Goal: Navigation & Orientation: Find specific page/section

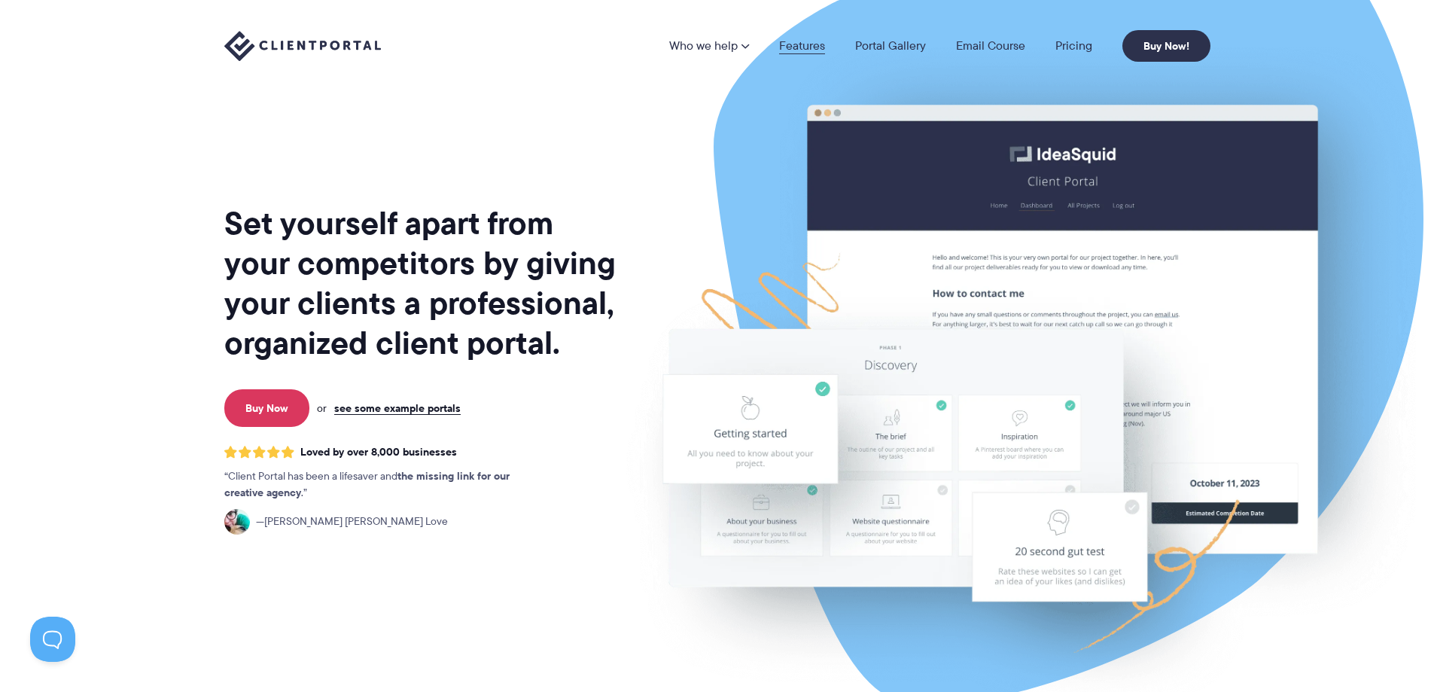
click at [808, 40] on link "Features" at bounding box center [802, 46] width 46 height 12
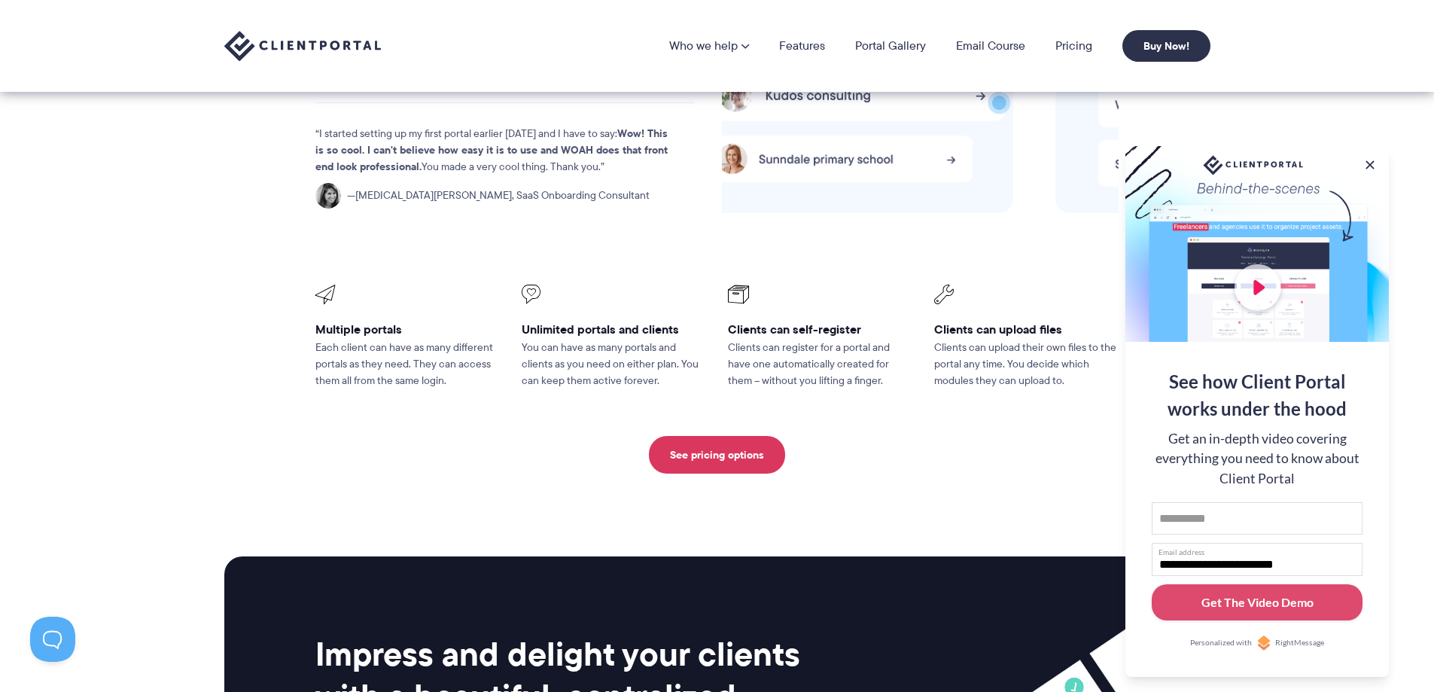
scroll to position [3336, 0]
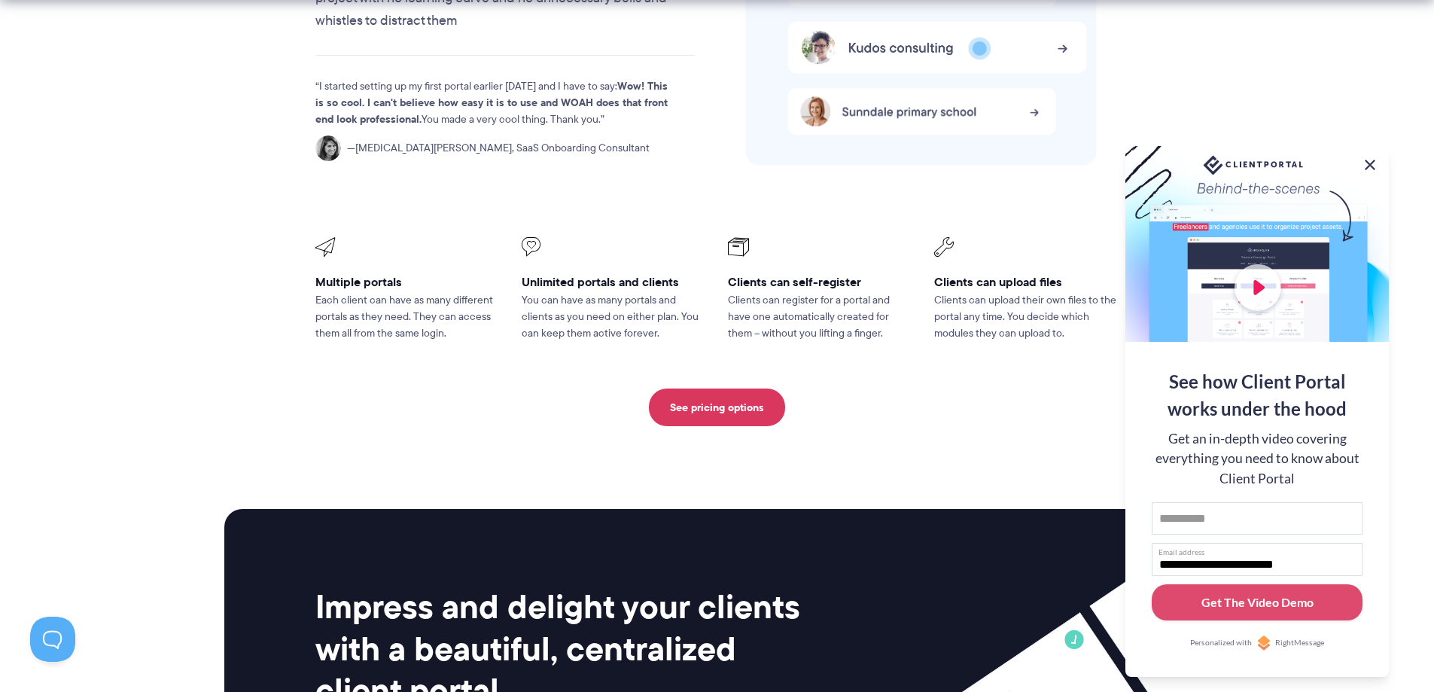
click at [1368, 160] on button at bounding box center [1370, 165] width 18 height 18
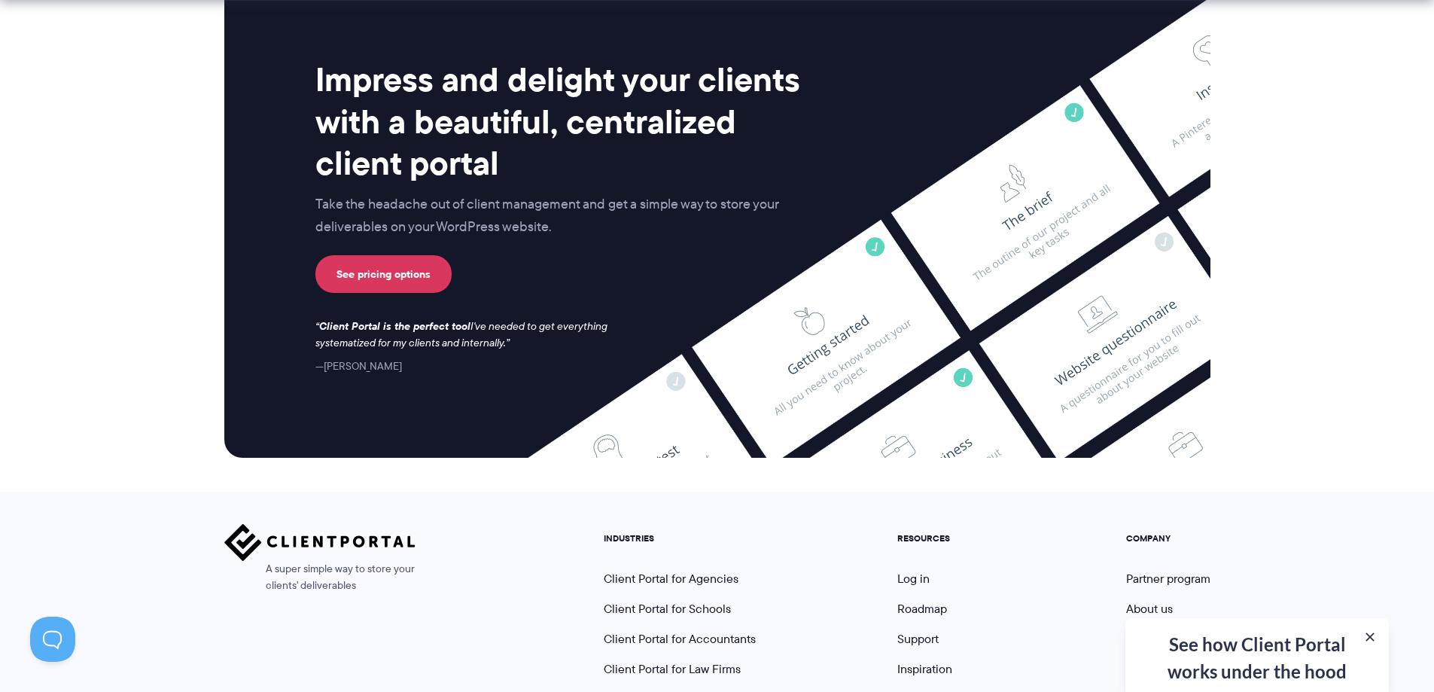
scroll to position [3963, 0]
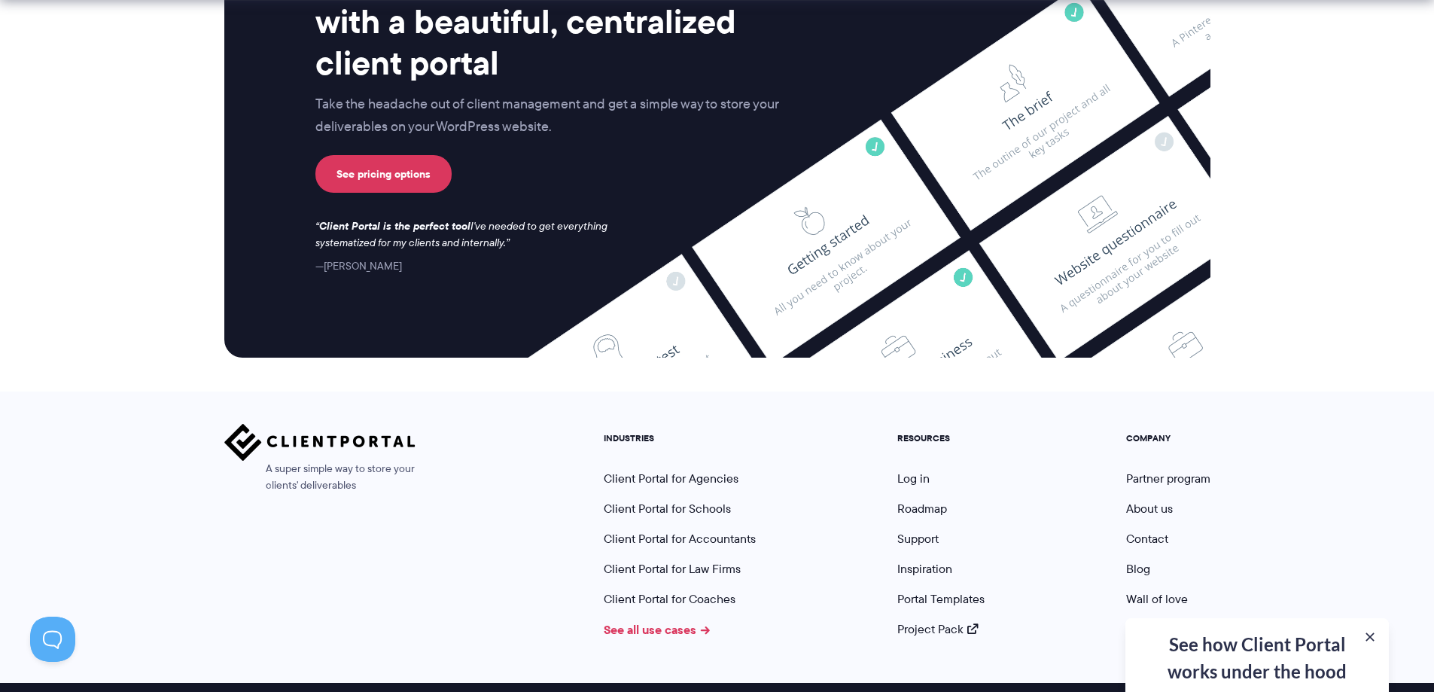
click at [651, 620] on link "See all use cases" at bounding box center [657, 629] width 107 height 18
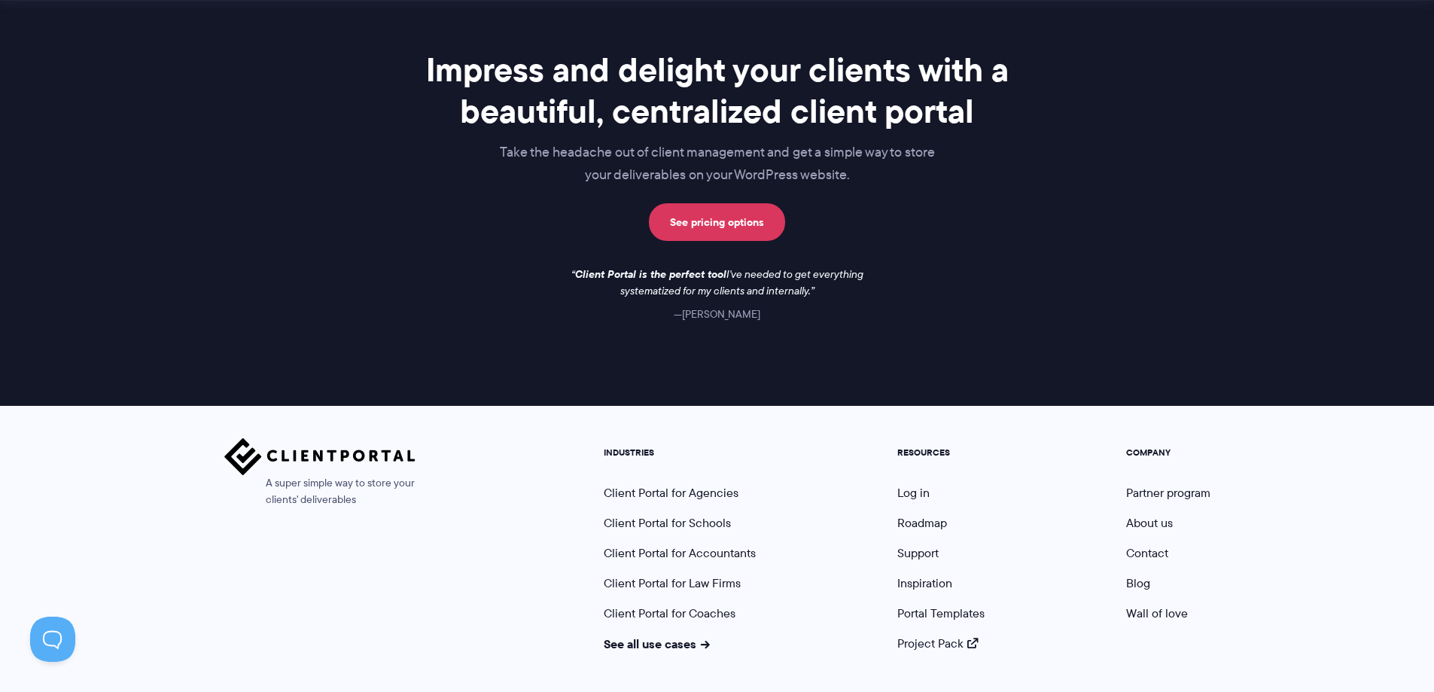
scroll to position [1231, 0]
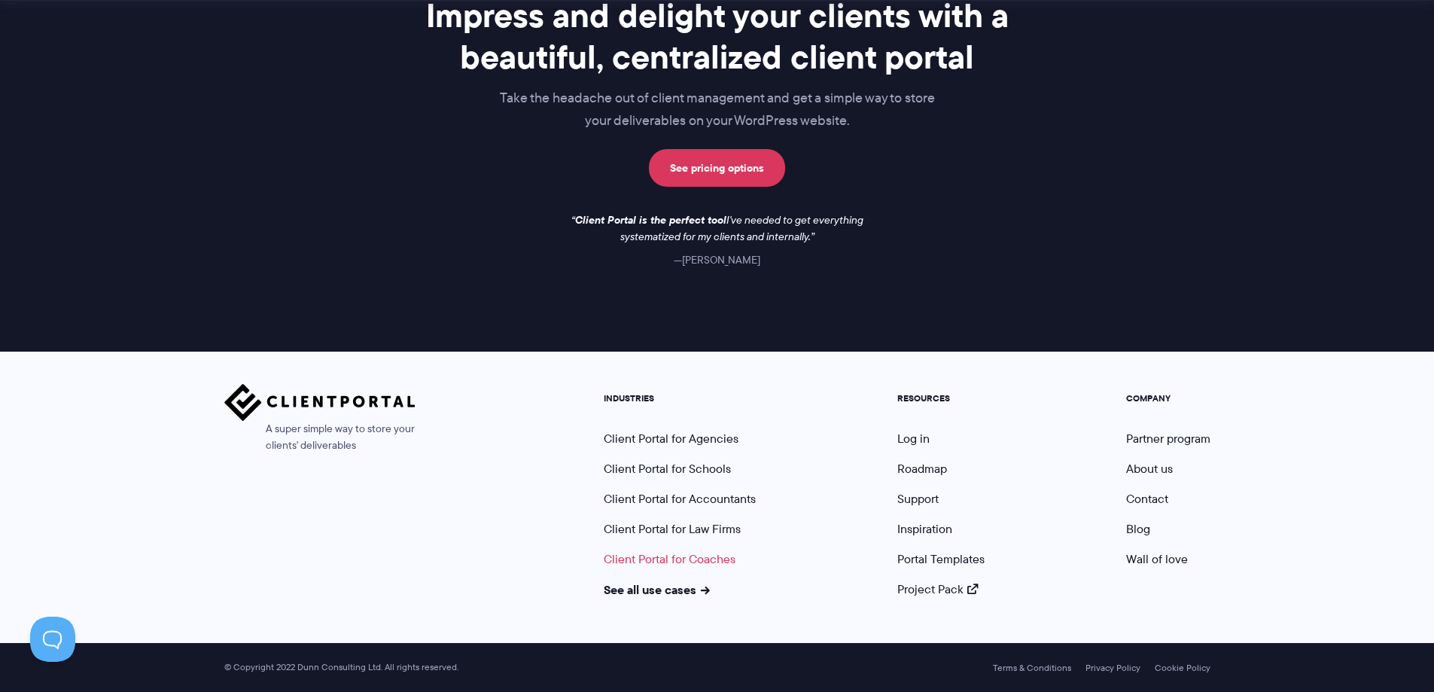
click at [667, 558] on link "Client Portal for Coaches" at bounding box center [670, 558] width 132 height 17
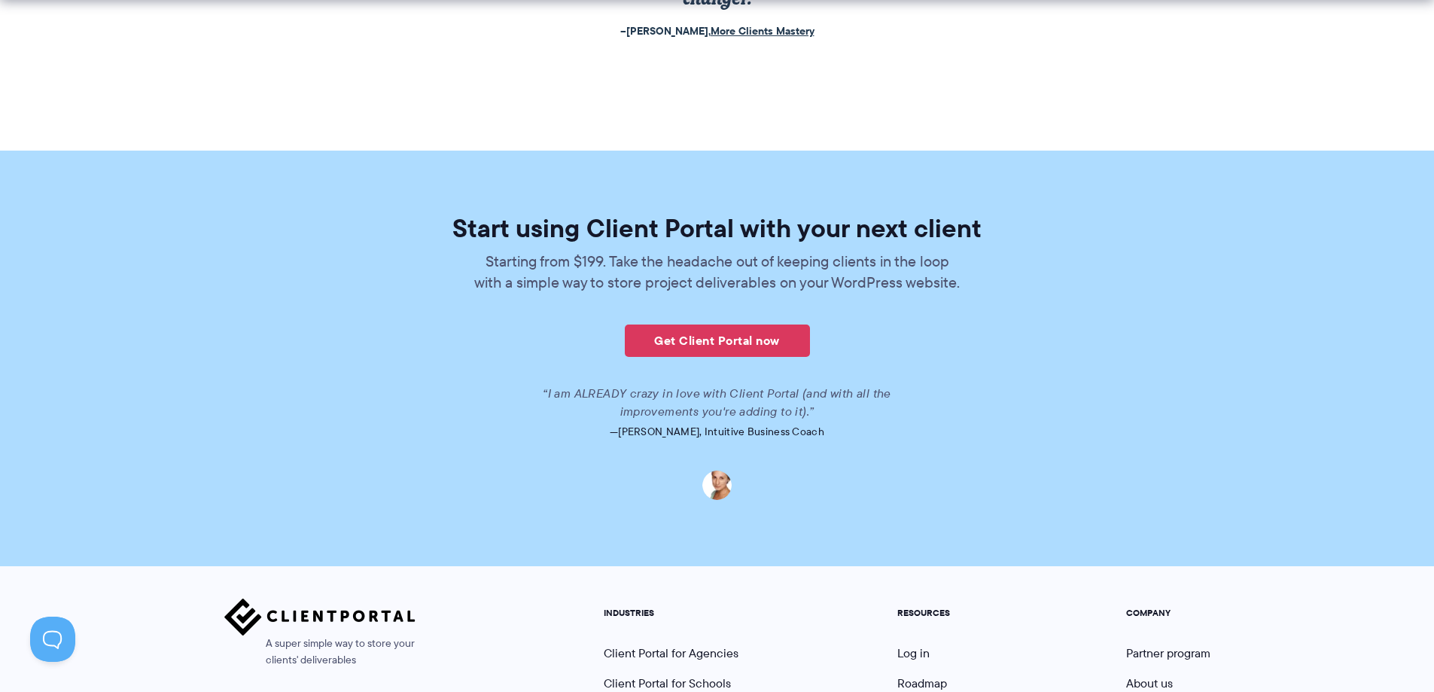
scroll to position [3589, 0]
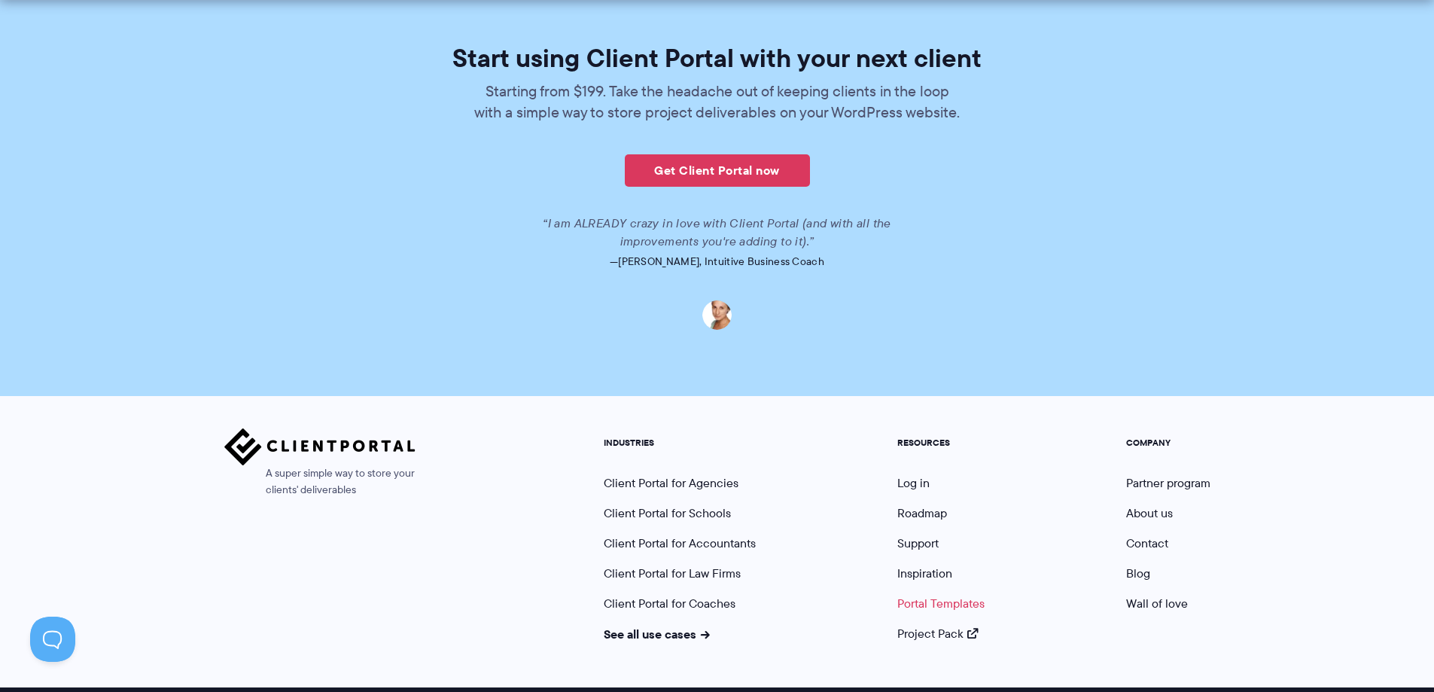
click at [929, 595] on link "Portal Templates" at bounding box center [940, 603] width 87 height 17
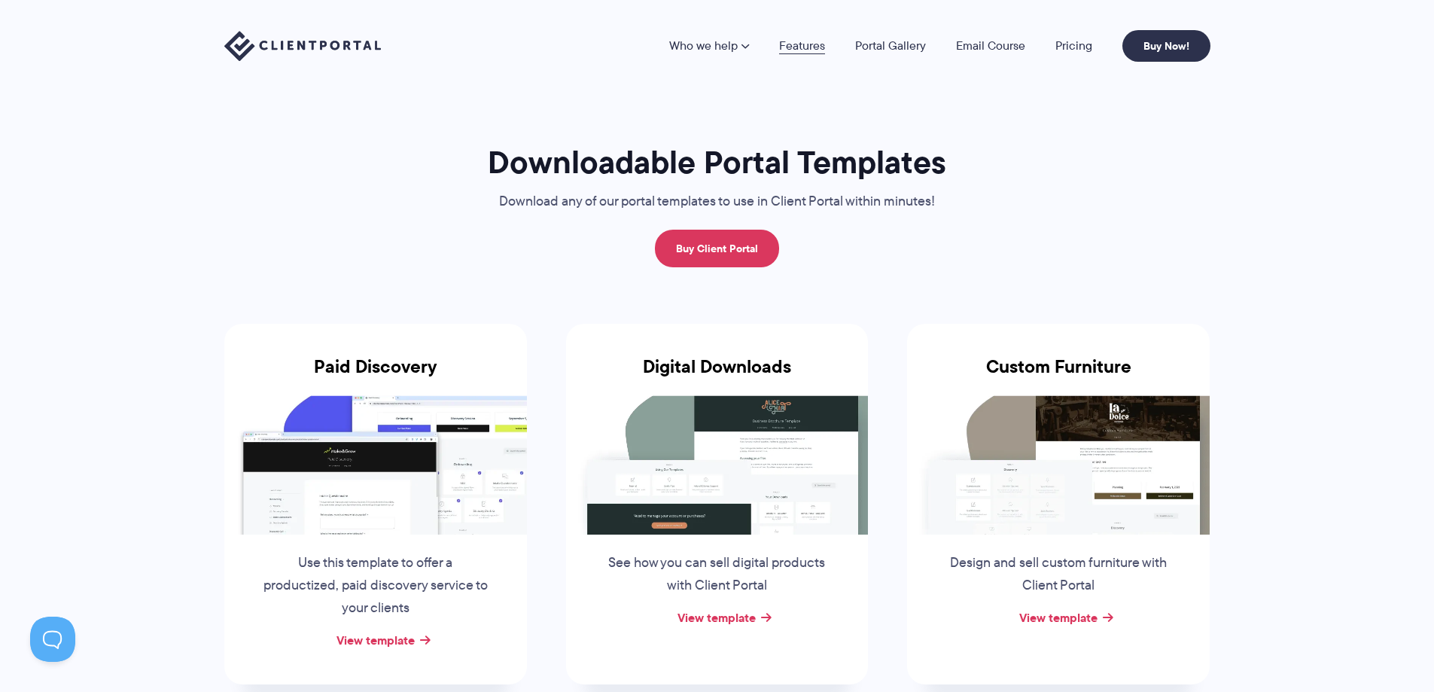
click at [811, 44] on link "Features" at bounding box center [802, 46] width 46 height 12
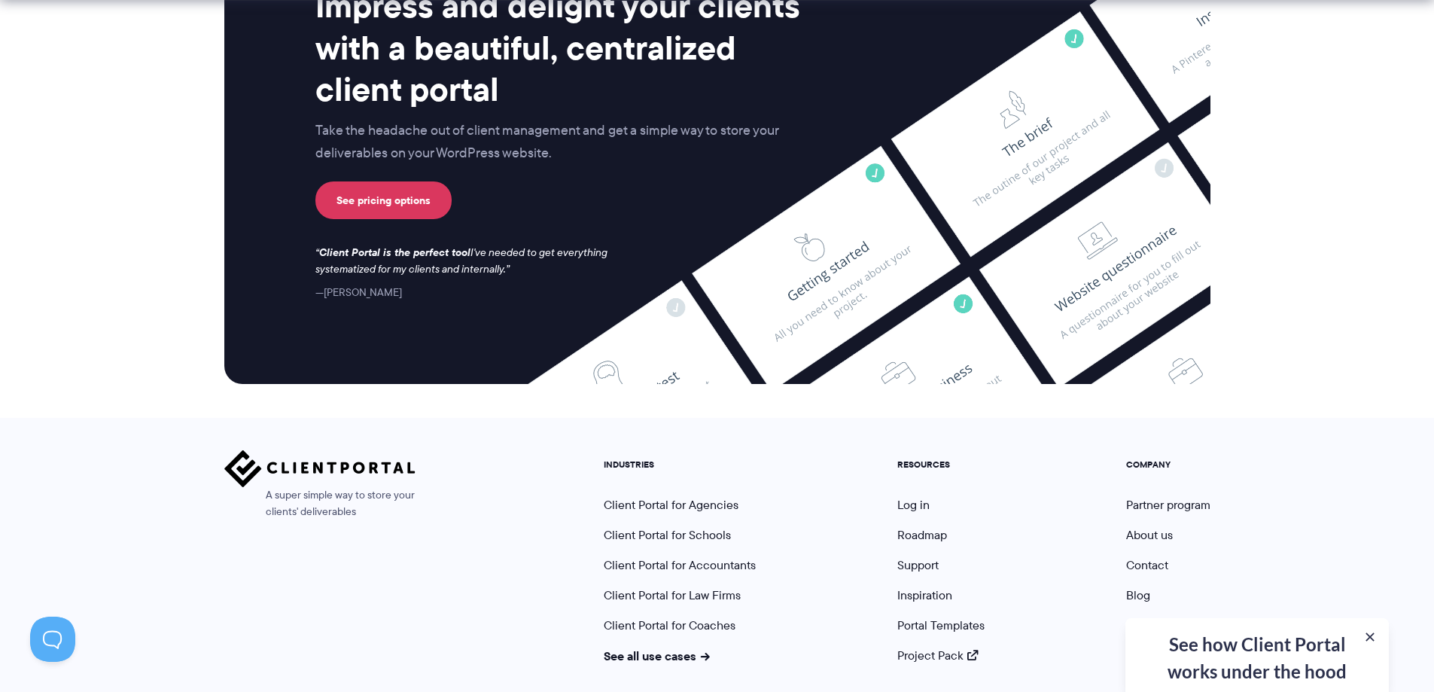
scroll to position [3953, 0]
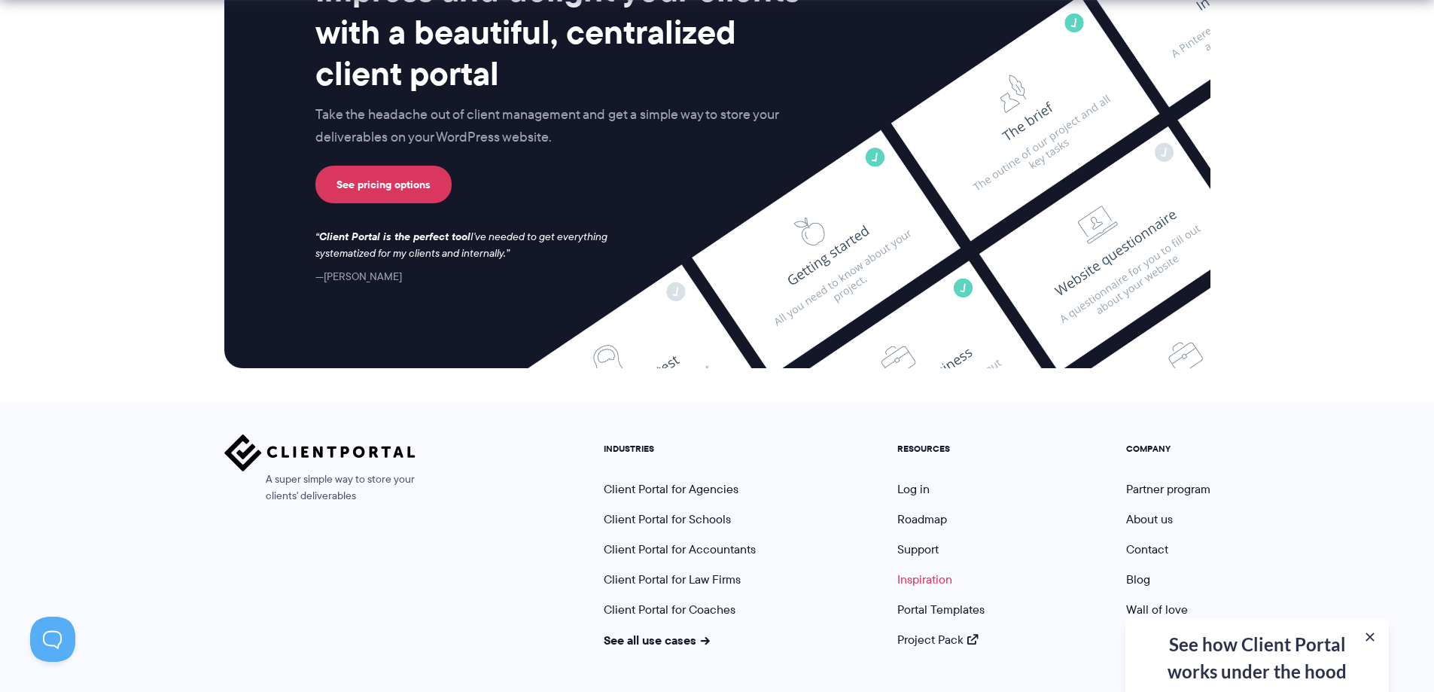
click at [925, 570] on link "Inspiration" at bounding box center [924, 578] width 55 height 17
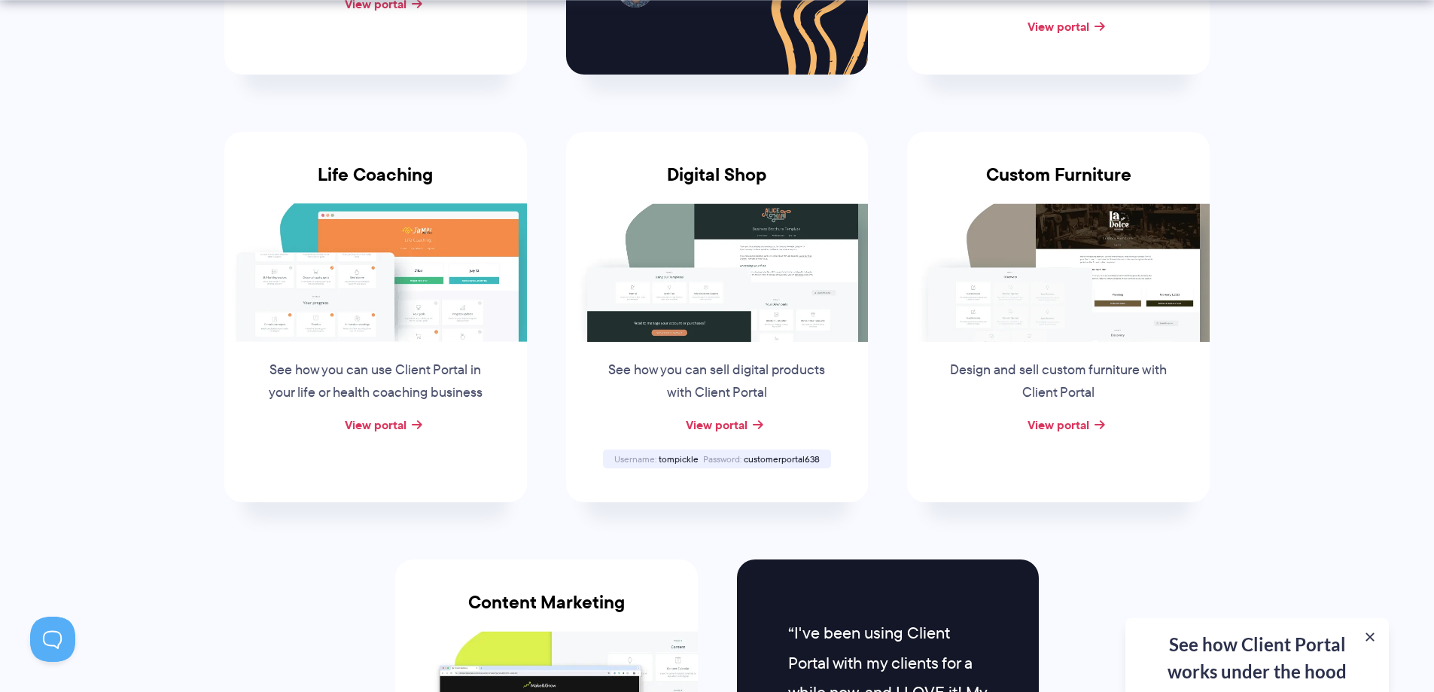
scroll to position [1092, 0]
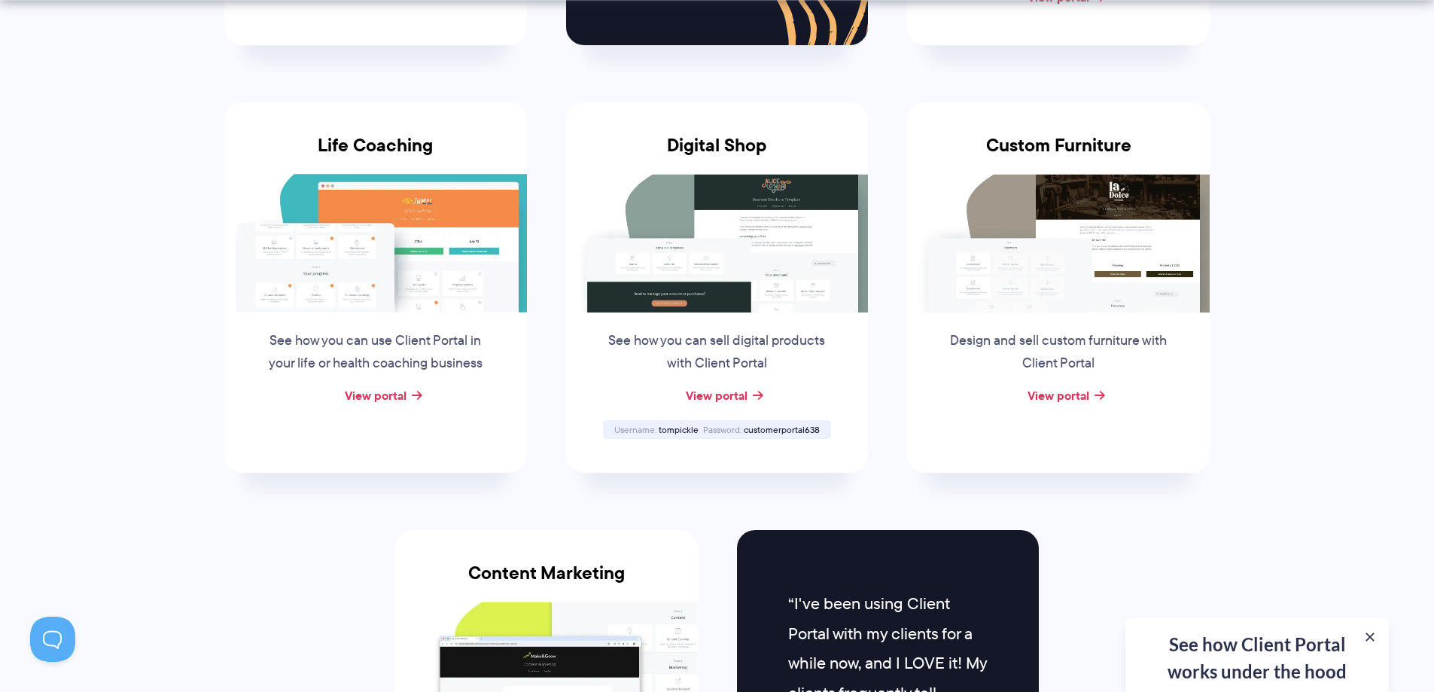
click at [380, 260] on img at bounding box center [375, 243] width 303 height 138
click at [391, 397] on link "View portal" at bounding box center [376, 395] width 62 height 18
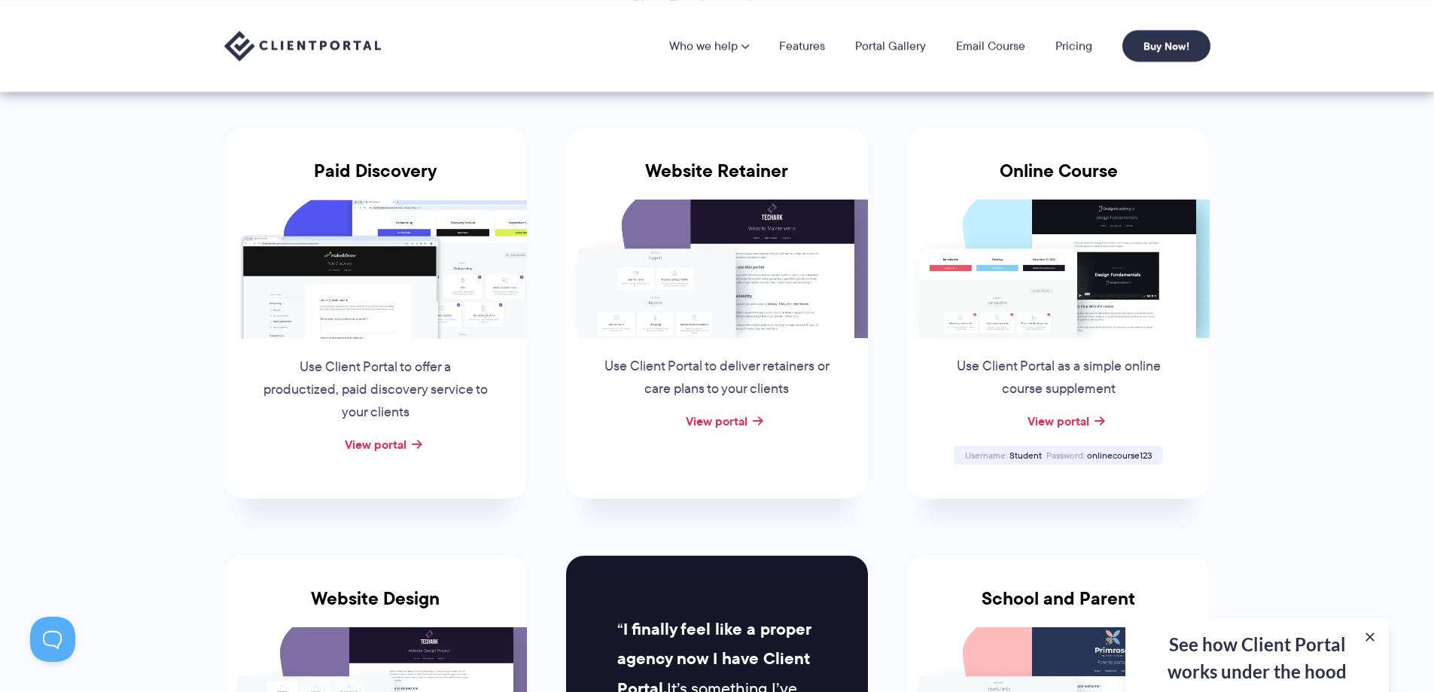
scroll to position [202, 0]
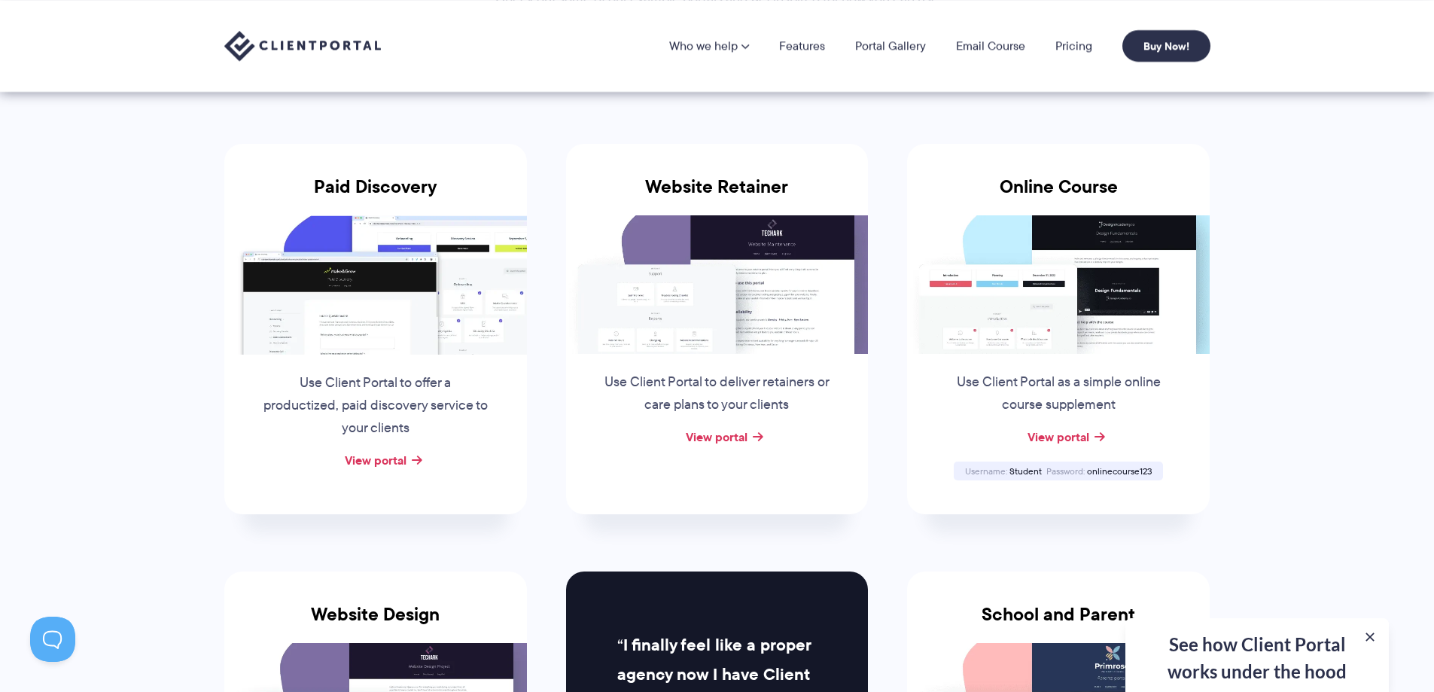
click at [718, 317] on img at bounding box center [717, 284] width 303 height 138
click at [719, 436] on link "View portal" at bounding box center [717, 436] width 62 height 18
